Goal: Transaction & Acquisition: Book appointment/travel/reservation

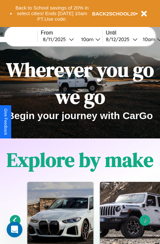
scroll to position [101, 0]
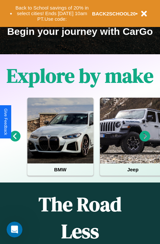
click at [145, 141] on icon at bounding box center [144, 136] width 11 height 11
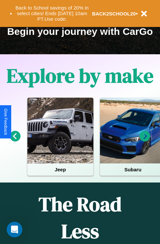
click at [145, 141] on icon at bounding box center [144, 136] width 11 height 11
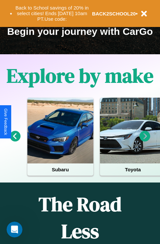
click at [15, 141] on icon at bounding box center [15, 136] width 11 height 11
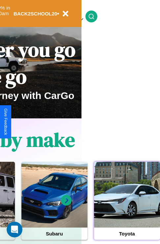
click at [126, 205] on div at bounding box center [127, 195] width 66 height 66
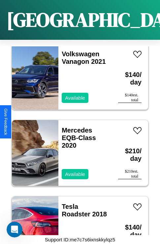
scroll to position [9346, 0]
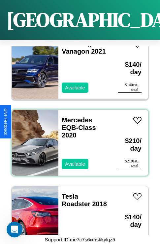
click at [77, 139] on div "Mercedes EQB-Class 2020 Available" at bounding box center [84, 143] width 53 height 66
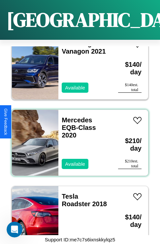
click at [77, 139] on div "Mercedes EQB-Class 2020 Available" at bounding box center [84, 143] width 53 height 66
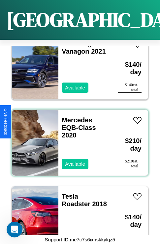
click at [77, 139] on div "Mercedes EQB-Class 2020 Available" at bounding box center [84, 143] width 53 height 66
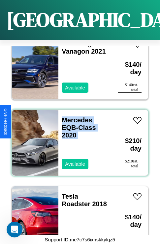
click at [77, 139] on div "Mercedes EQB-Class 2020 Available" at bounding box center [84, 143] width 53 height 66
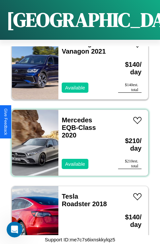
click at [77, 139] on div "Mercedes EQB-Class 2020 Available" at bounding box center [84, 143] width 53 height 66
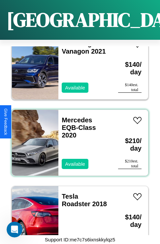
click at [77, 139] on div "Mercedes EQB-Class 2020 Available" at bounding box center [84, 143] width 53 height 66
click at [75, 117] on link "Mercedes EQB-Class 2020" at bounding box center [79, 128] width 34 height 22
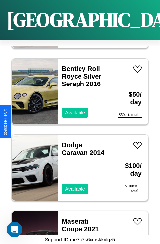
scroll to position [8429, 0]
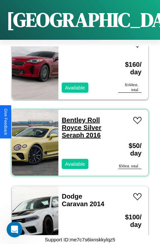
click at [71, 117] on link "Bentley Roll Royce Silver Seraph 2016" at bounding box center [82, 128] width 40 height 22
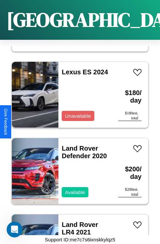
scroll to position [8735, 0]
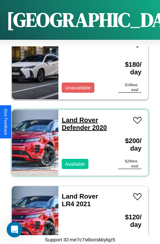
click at [78, 117] on link "Land Rover Defender 2020" at bounding box center [84, 124] width 45 height 15
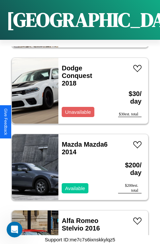
scroll to position [9117, 0]
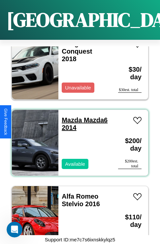
click at [69, 117] on link "Mazda Mazda6 2014" at bounding box center [85, 124] width 46 height 15
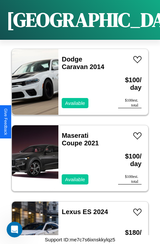
scroll to position [8429, 0]
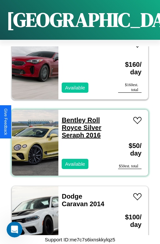
click at [71, 117] on link "Bentley Roll Royce Silver Seraph 2016" at bounding box center [82, 128] width 40 height 22
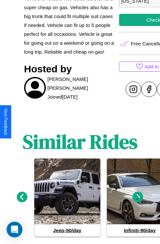
scroll to position [278, 0]
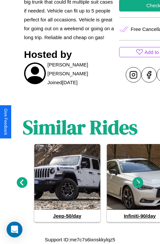
click at [138, 183] on icon at bounding box center [137, 183] width 11 height 11
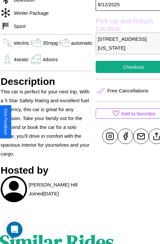
scroll to position [233, 25]
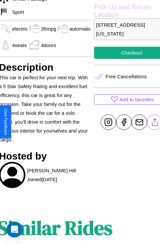
click at [155, 122] on line at bounding box center [155, 121] width 0 height 5
